Goal: Navigation & Orientation: Find specific page/section

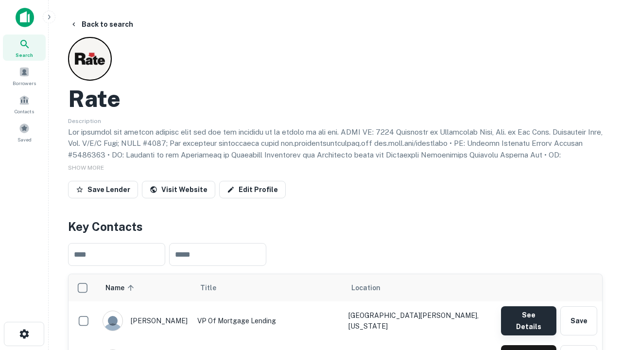
click at [528, 316] on button "See Details" at bounding box center [528, 320] width 55 height 29
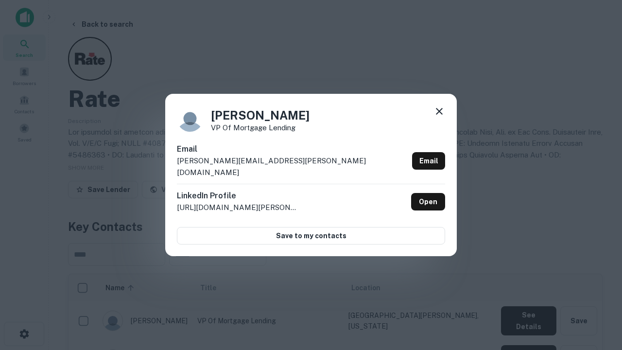
click at [439, 117] on icon at bounding box center [440, 111] width 12 height 12
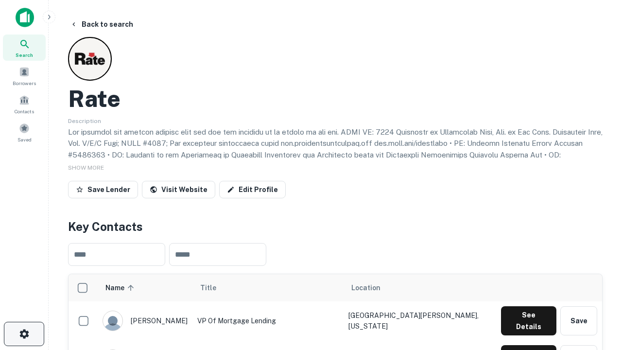
click at [24, 334] on icon "button" at bounding box center [24, 334] width 12 height 12
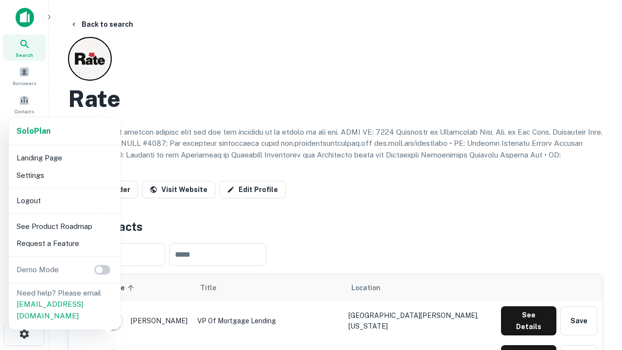
click at [64, 200] on li "Logout" at bounding box center [65, 200] width 104 height 17
